Goal: Communication & Community: Connect with others

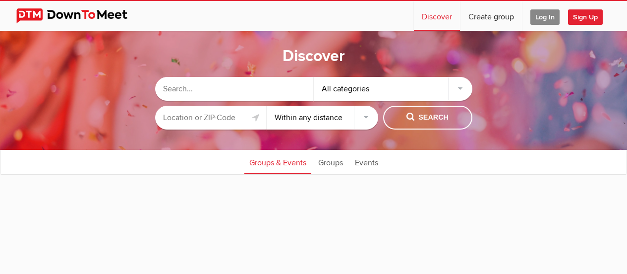
select select "null"
click at [331, 165] on link "Groups" at bounding box center [330, 161] width 35 height 25
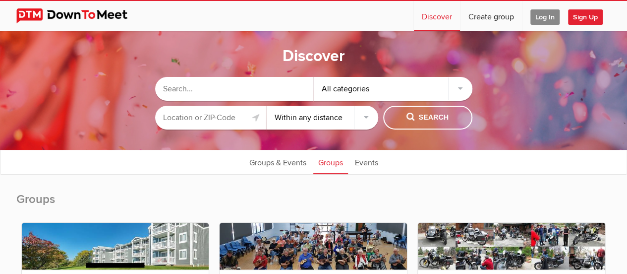
click at [301, 82] on input "text" at bounding box center [234, 89] width 159 height 24
type input "job"
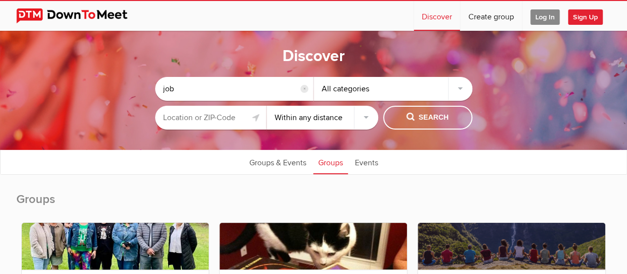
click at [266, 90] on input "job" at bounding box center [234, 89] width 159 height 24
click at [216, 117] on input "text" at bounding box center [211, 118] width 112 height 24
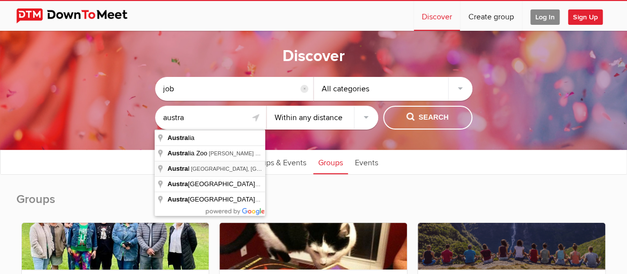
type input "[GEOGRAPHIC_DATA], [GEOGRAPHIC_DATA]"
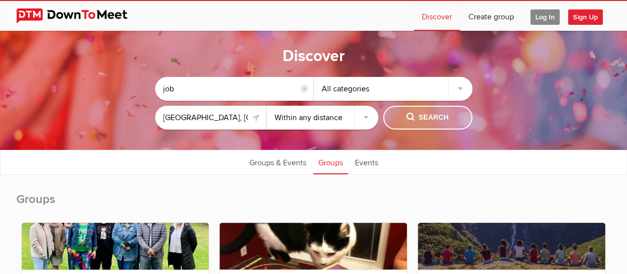
click at [414, 118] on span "Search" at bounding box center [427, 117] width 42 height 11
click at [408, 117] on span "Search" at bounding box center [427, 117] width 42 height 11
click at [307, 89] on input "reset" at bounding box center [304, 89] width 8 height 8
click at [420, 114] on span "Search" at bounding box center [427, 117] width 42 height 11
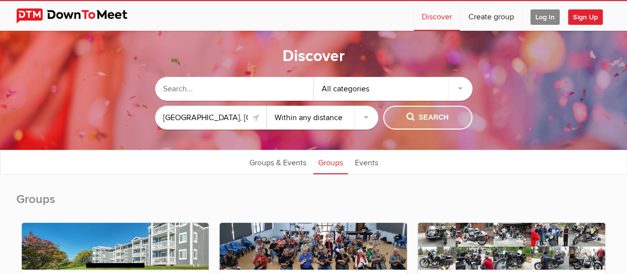
click at [422, 116] on span "Search" at bounding box center [427, 117] width 42 height 11
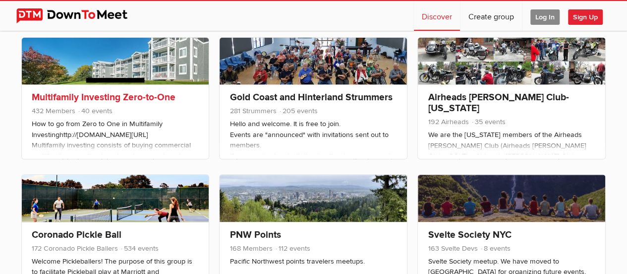
scroll to position [198, 0]
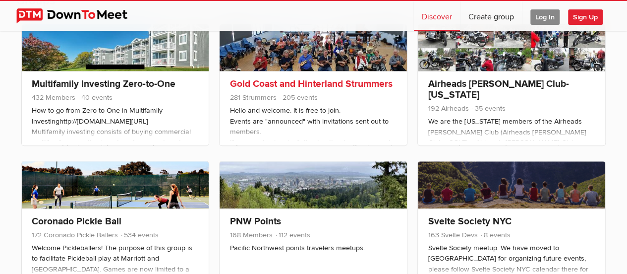
click at [269, 86] on link "Gold Coast and Hinterland Strummers" at bounding box center [310, 84] width 163 height 12
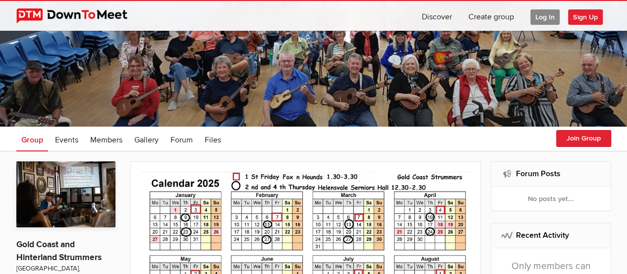
scroll to position [50, 0]
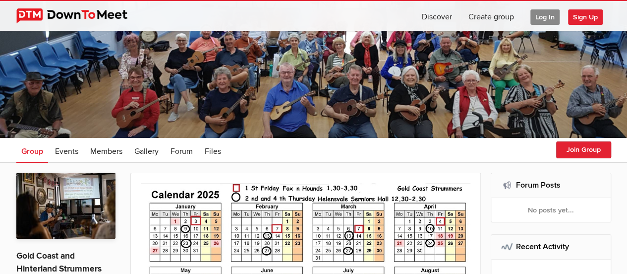
click at [585, 20] on span "Sign Up" at bounding box center [585, 16] width 35 height 15
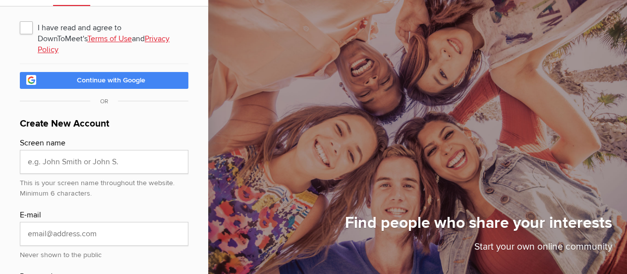
click at [155, 72] on link "Continue with Google" at bounding box center [104, 80] width 169 height 17
click at [142, 76] on span "Continue with Google" at bounding box center [111, 80] width 68 height 8
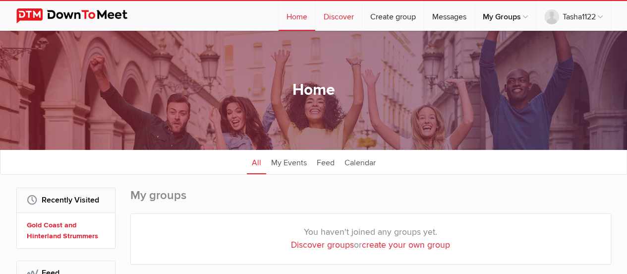
click at [328, 21] on link "Discover" at bounding box center [339, 16] width 46 height 30
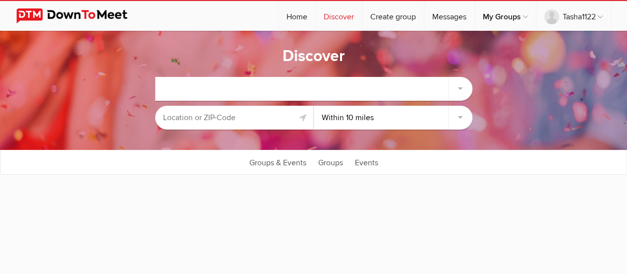
select select "null"
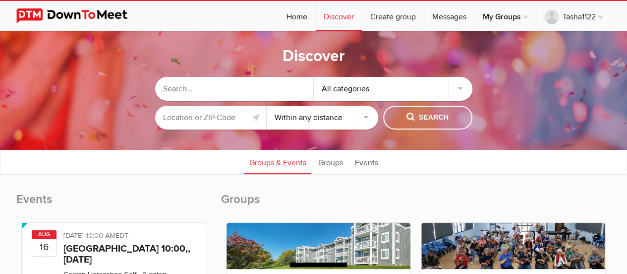
click at [225, 117] on input "text" at bounding box center [211, 118] width 112 height 24
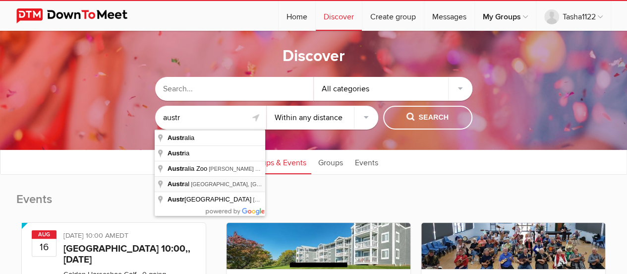
type input "[GEOGRAPHIC_DATA], [GEOGRAPHIC_DATA]"
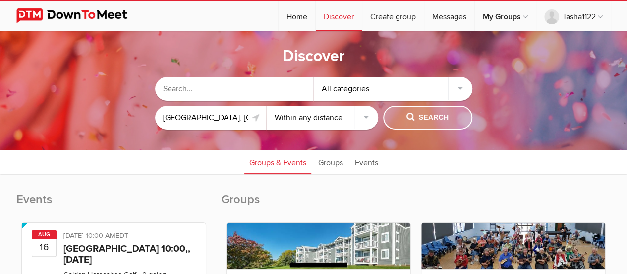
click at [427, 116] on span "Search" at bounding box center [427, 117] width 42 height 11
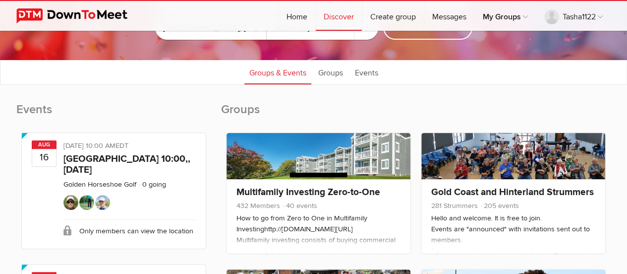
scroll to position [99, 0]
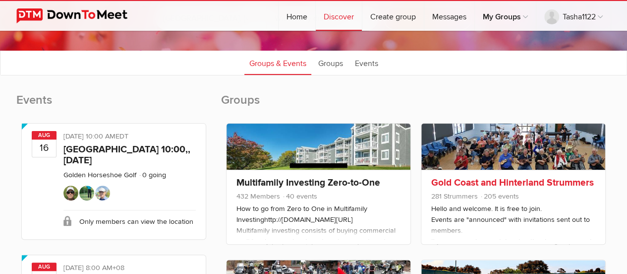
click at [487, 139] on link at bounding box center [513, 146] width 184 height 46
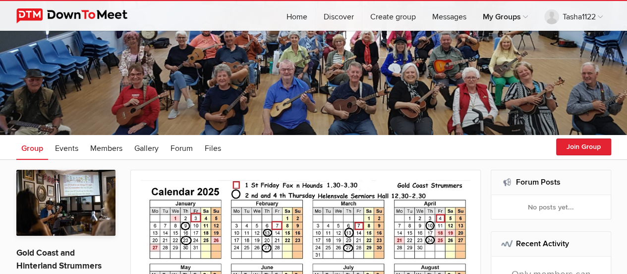
scroll to position [149, 0]
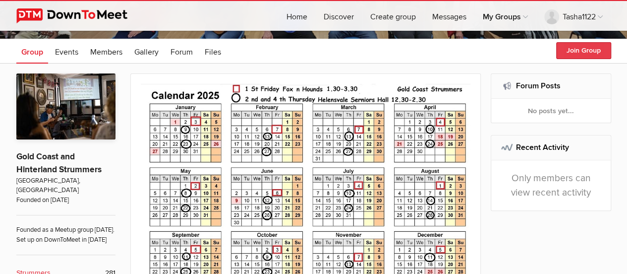
click at [578, 50] on button "Join Group" at bounding box center [583, 50] width 55 height 17
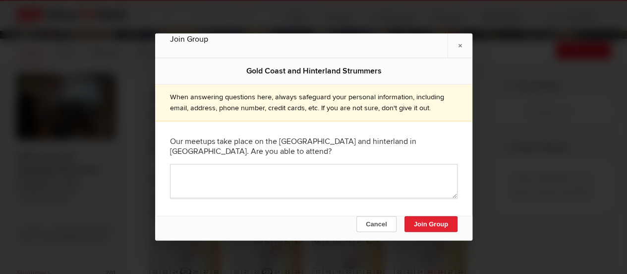
scroll to position [198, 0]
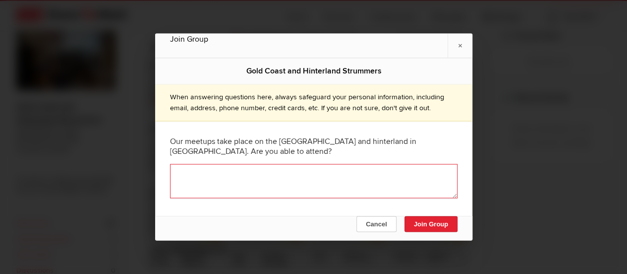
click at [299, 182] on textarea at bounding box center [313, 181] width 287 height 34
paste textarea "Yes, I’m available to attend meetups on the [GEOGRAPHIC_DATA] and in the hinter…"
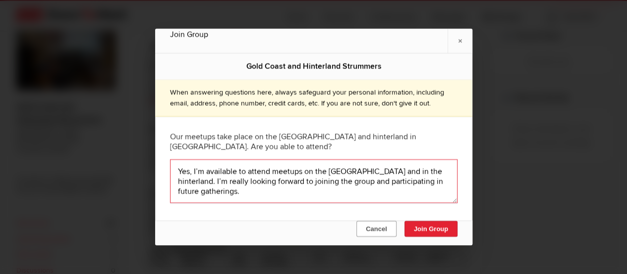
scroll to position [0, 0]
type textarea "Yes, I’m available to attend meetups on the [GEOGRAPHIC_DATA] and in the hinter…"
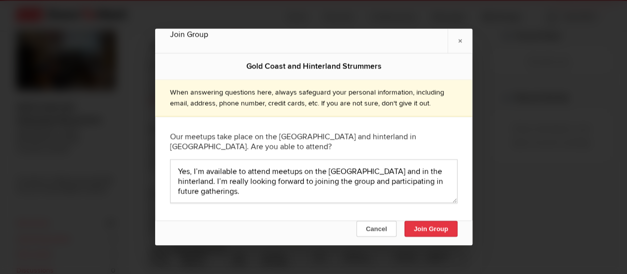
click at [418, 225] on button "Join Group" at bounding box center [430, 229] width 53 height 16
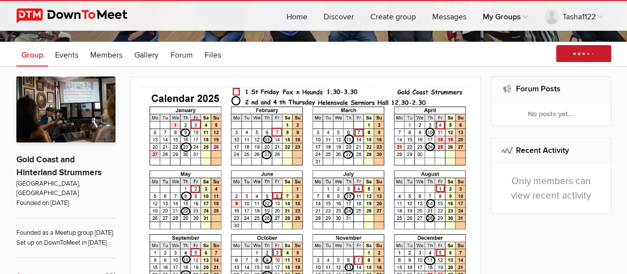
scroll to position [149, 0]
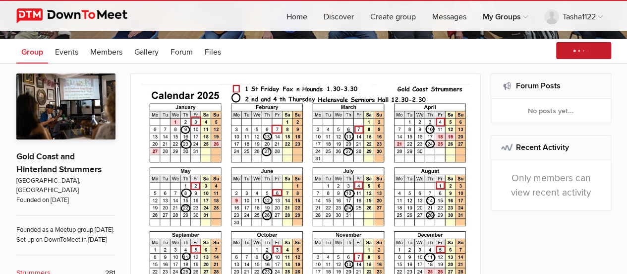
click at [548, 113] on div "No posts yet..." at bounding box center [550, 111] width 119 height 24
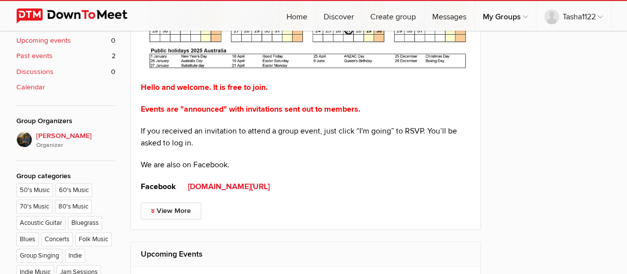
scroll to position [0, 0]
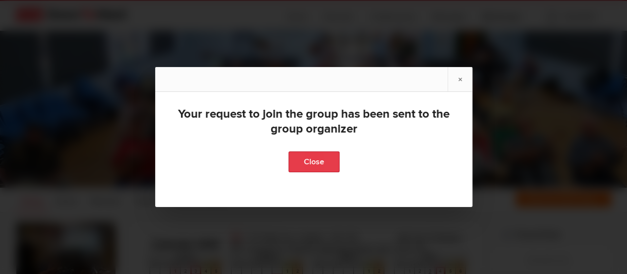
click at [302, 159] on link "Close" at bounding box center [313, 161] width 51 height 21
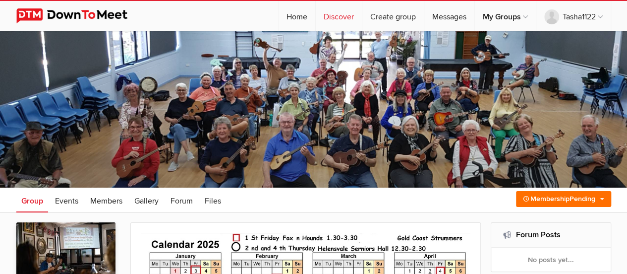
click at [340, 21] on link "Discover" at bounding box center [339, 16] width 46 height 30
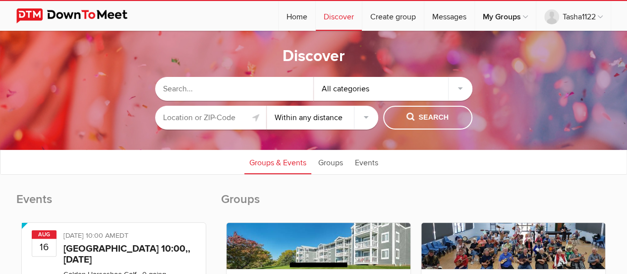
click at [282, 120] on select "Within 10 miles Within 25 miles Within 50 miles Within 100 miles Within any dis…" at bounding box center [323, 118] width 112 height 24
click at [252, 122] on link at bounding box center [256, 118] width 12 height 12
click at [298, 118] on select "Within 10 miles Within 25 miles Within 50 miles Within 100 miles Within any dis…" at bounding box center [323, 118] width 112 height 24
select select "100"
click at [267, 106] on select "Within 10 miles Within 25 miles Within 50 miles Within 100 miles Within any dis…" at bounding box center [323, 118] width 112 height 24
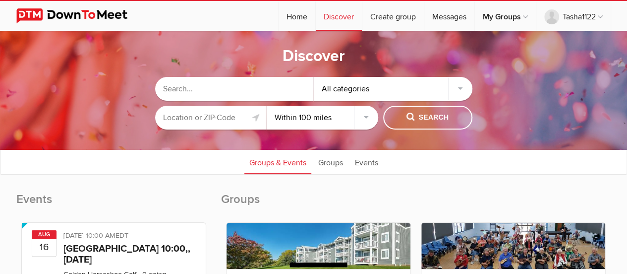
click at [224, 120] on input "text" at bounding box center [211, 118] width 112 height 24
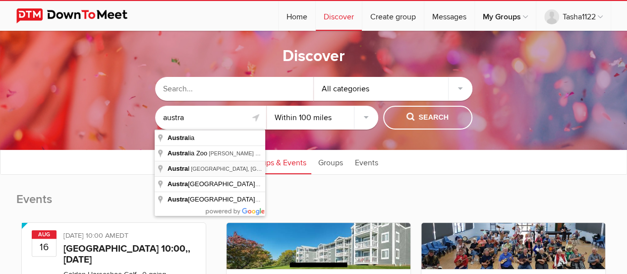
type input "[GEOGRAPHIC_DATA], [GEOGRAPHIC_DATA]"
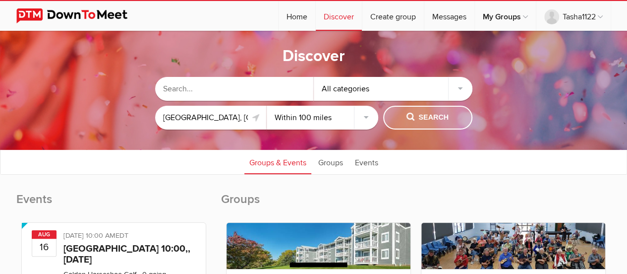
click at [399, 116] on button "Search" at bounding box center [427, 118] width 89 height 24
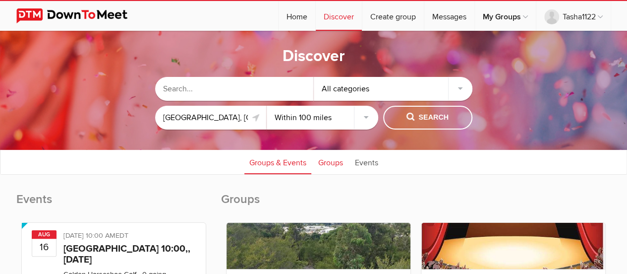
click at [331, 163] on link "Groups" at bounding box center [330, 161] width 35 height 25
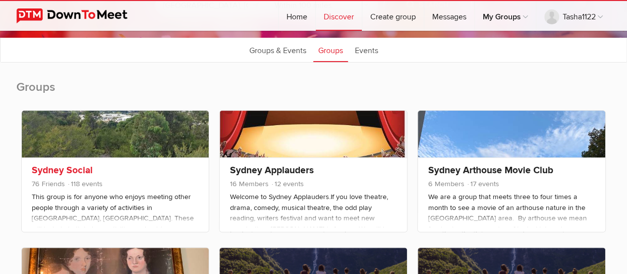
scroll to position [99, 0]
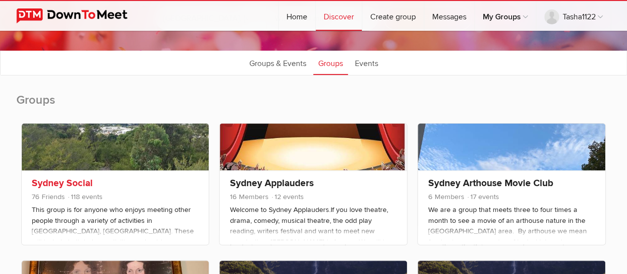
click at [117, 196] on span "76 Friends 118 events" at bounding box center [116, 197] width 168 height 13
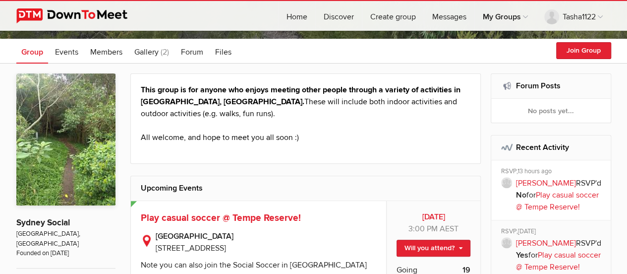
scroll to position [50, 0]
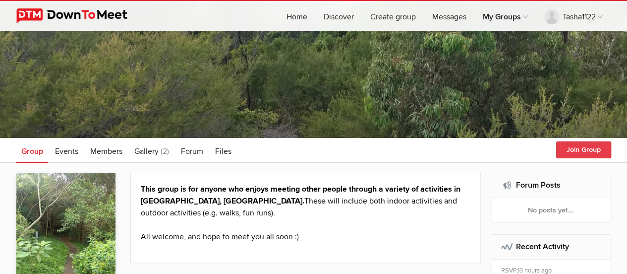
click at [577, 153] on button "Join Group" at bounding box center [583, 149] width 55 height 17
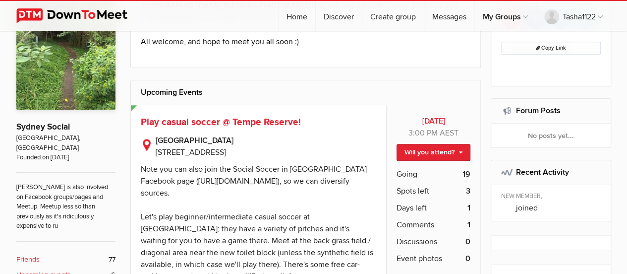
scroll to position [248, 0]
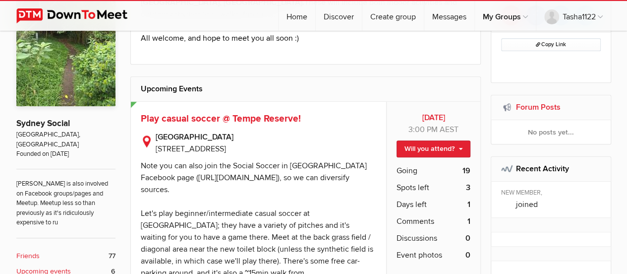
click at [541, 105] on link "Forum Posts" at bounding box center [538, 107] width 45 height 10
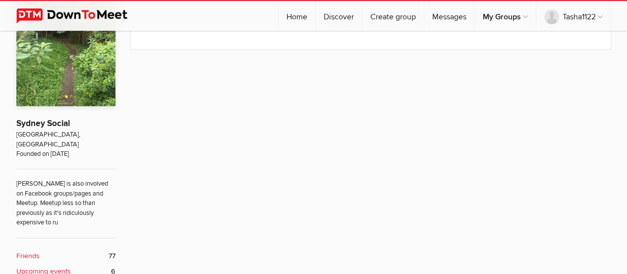
scroll to position [187, 0]
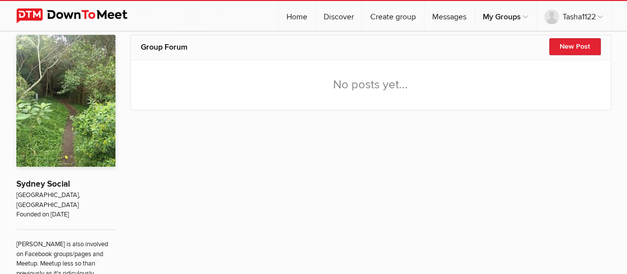
click at [391, 101] on div "No posts yet..." at bounding box center [371, 85] width 480 height 50
click at [580, 44] on button "New Post" at bounding box center [575, 46] width 52 height 17
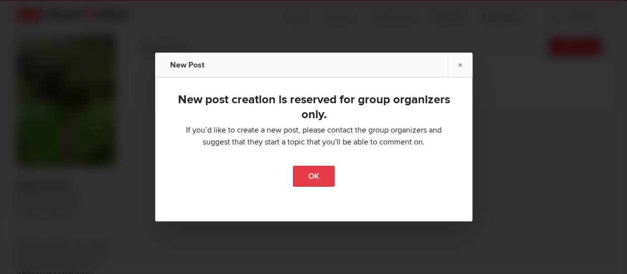
click at [305, 173] on link "OK" at bounding box center [314, 176] width 42 height 21
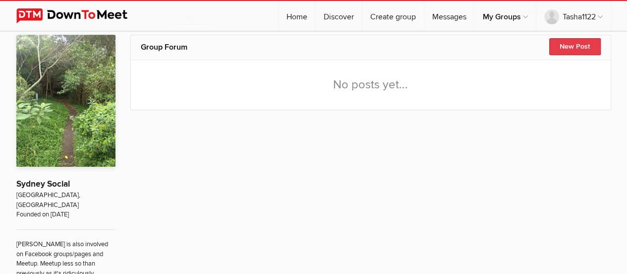
click at [576, 45] on button "New Post" at bounding box center [575, 46] width 52 height 17
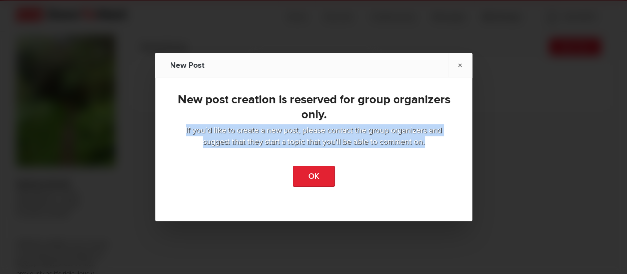
drag, startPoint x: 424, startPoint y: 145, endPoint x: 177, endPoint y: 123, distance: 247.3
click at [177, 123] on span "If you’d like to create a new post, please contact the group organizers and sug…" at bounding box center [314, 135] width 278 height 26
click at [328, 139] on span "If you’d like to create a new post, please contact the group organizers and sug…" at bounding box center [314, 135] width 278 height 26
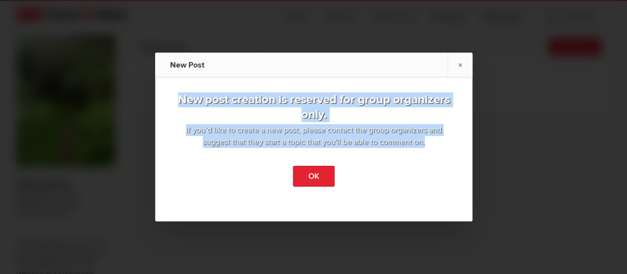
drag, startPoint x: 427, startPoint y: 138, endPoint x: 201, endPoint y: 82, distance: 232.4
click at [201, 82] on div "New post creation is reserved for group organizers only. If you’d like to creat…" at bounding box center [313, 121] width 317 height 88
copy div "New post creation is reserved for group organizers only. If you’d like to creat…"
click at [298, 177] on link "OK" at bounding box center [314, 176] width 42 height 21
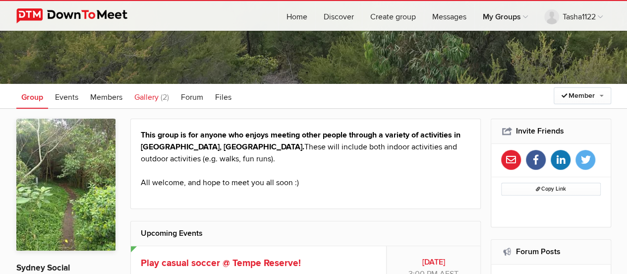
scroll to position [99, 0]
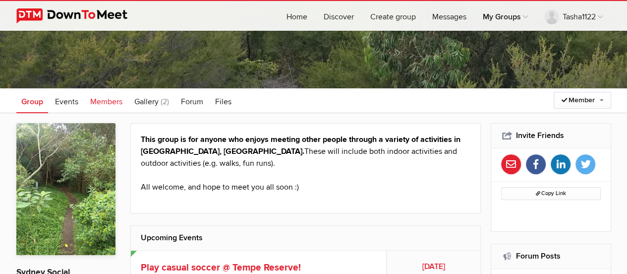
click at [110, 102] on span "Members" at bounding box center [106, 102] width 32 height 10
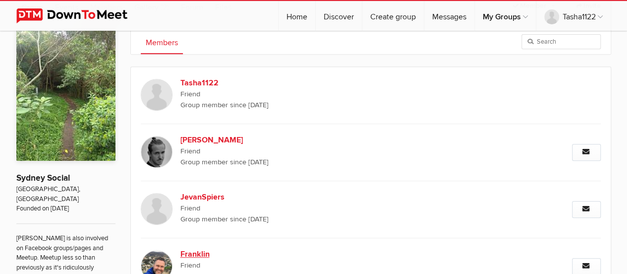
scroll to position [50, 0]
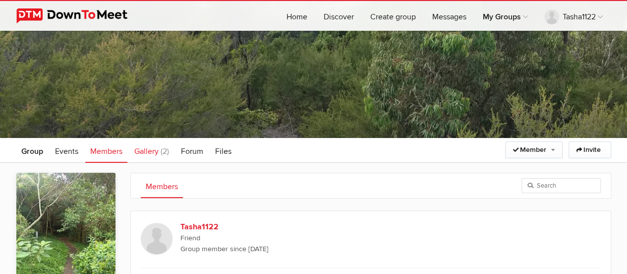
click at [143, 152] on span "Gallery" at bounding box center [146, 151] width 24 height 10
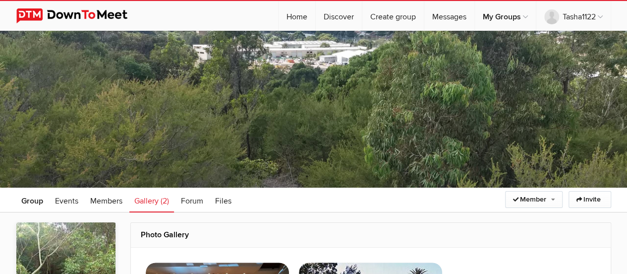
click at [54, 14] on img at bounding box center [79, 15] width 126 height 15
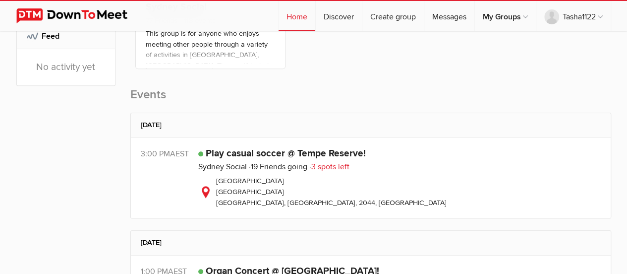
scroll to position [347, 0]
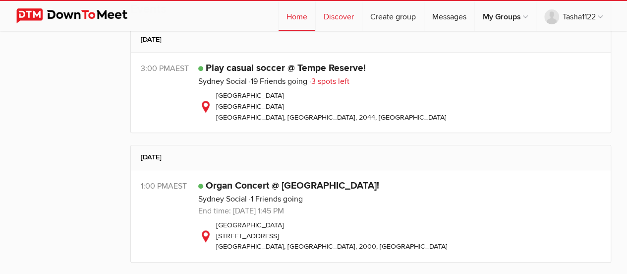
click at [335, 23] on link "Discover" at bounding box center [339, 16] width 46 height 30
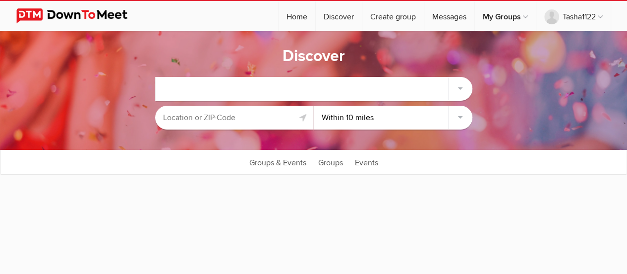
click at [267, 124] on input "text" at bounding box center [234, 118] width 159 height 24
select select "null"
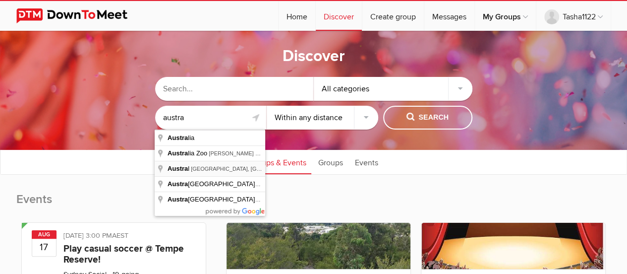
type input "[GEOGRAPHIC_DATA], [GEOGRAPHIC_DATA]"
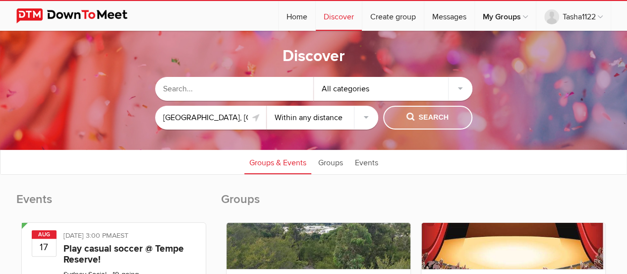
click at [420, 109] on button "Search" at bounding box center [427, 118] width 89 height 24
click at [315, 116] on select "Within 10 miles Within 25 miles Within 50 miles Within 100 miles Within any dis…" at bounding box center [323, 118] width 112 height 24
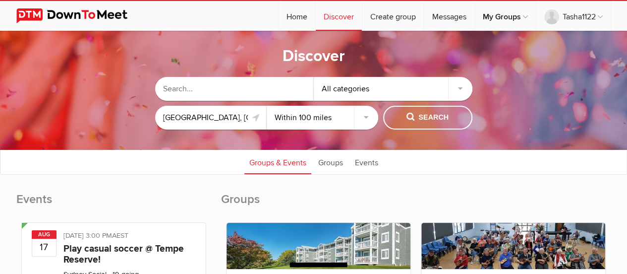
click at [267, 106] on select "Within 10 miles Within 25 miles Within 50 miles Within 100 miles Within any dis…" at bounding box center [323, 118] width 112 height 24
click at [427, 117] on span "Search" at bounding box center [427, 117] width 42 height 11
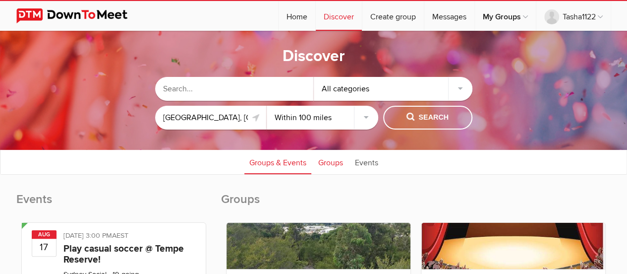
click at [332, 158] on link "Groups" at bounding box center [330, 161] width 35 height 25
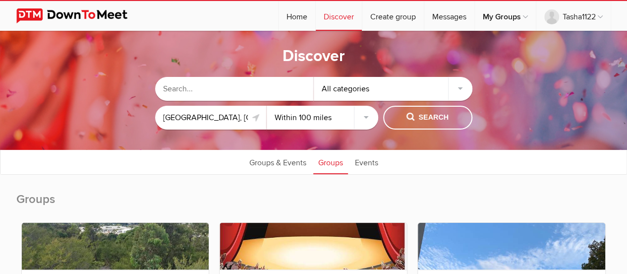
click at [349, 122] on select "Within 10 miles Within 25 miles Within 50 miles Within 100 miles Within any dis…" at bounding box center [323, 118] width 112 height 24
select select "null"
click at [267, 106] on select "Within 10 miles Within 25 miles Within 50 miles Within 100 miles Within any dis…" at bounding box center [323, 118] width 112 height 24
click at [460, 117] on button "Search" at bounding box center [427, 118] width 89 height 24
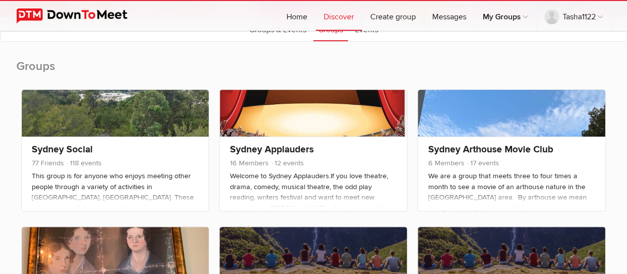
scroll to position [149, 0]
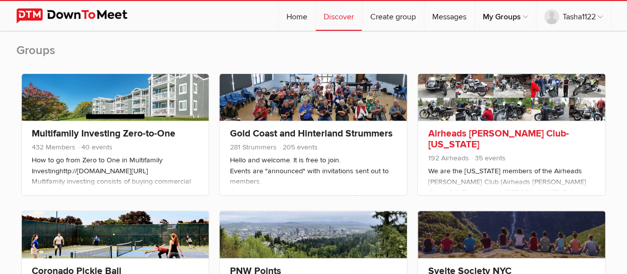
click at [482, 127] on div "Airheads [PERSON_NAME] Club-[US_STATE] 192 Airheads 35 events We are the [US_ST…" at bounding box center [511, 157] width 187 height 74
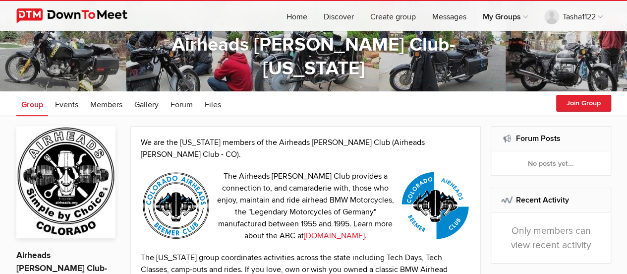
scroll to position [47, 0]
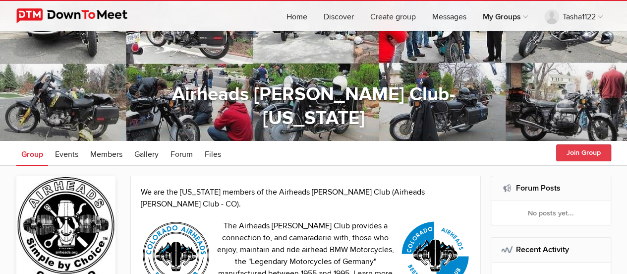
click at [585, 155] on button "Join Group" at bounding box center [583, 152] width 55 height 17
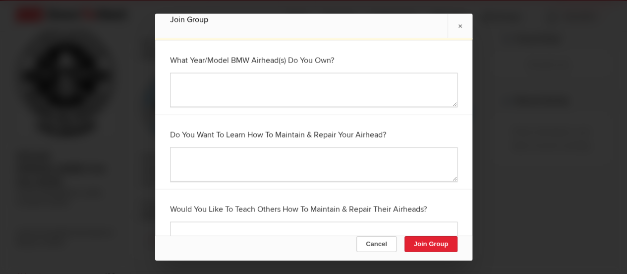
scroll to position [62, 0]
click at [459, 28] on link "×" at bounding box center [460, 26] width 25 height 24
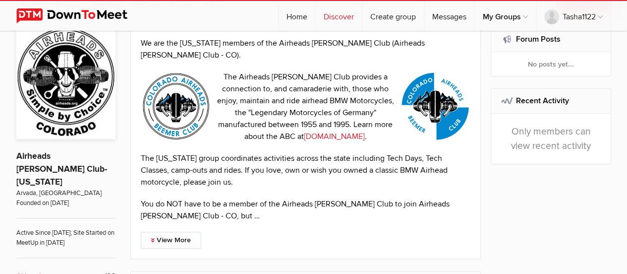
select select "null"
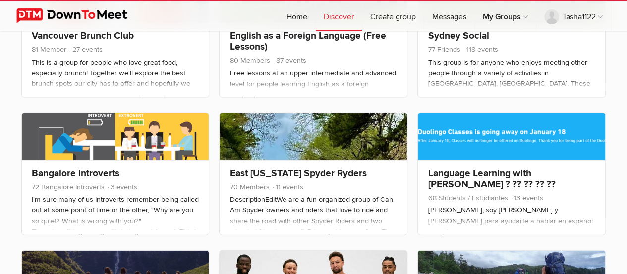
scroll to position [1367, 0]
